Goal: Book appointment/travel/reservation

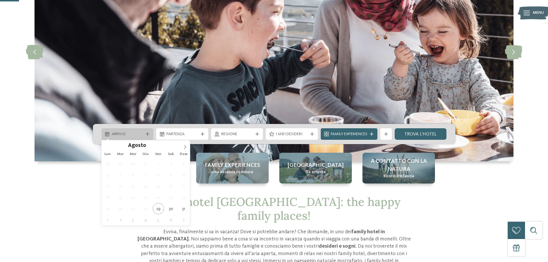
click at [145, 131] on div "Arrivo" at bounding box center [128, 134] width 52 height 12
click at [187, 147] on icon at bounding box center [185, 147] width 4 height 4
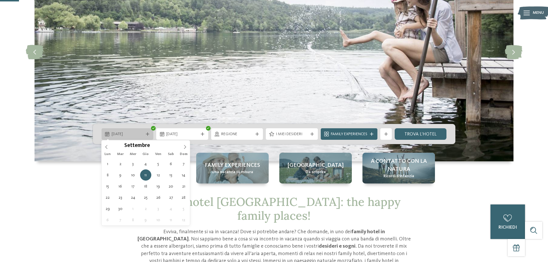
click at [127, 133] on span "[DATE]" at bounding box center [128, 134] width 32 height 6
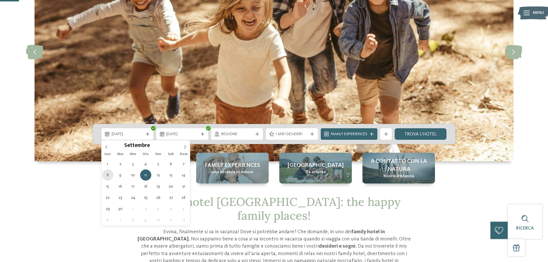
type div "[DATE]"
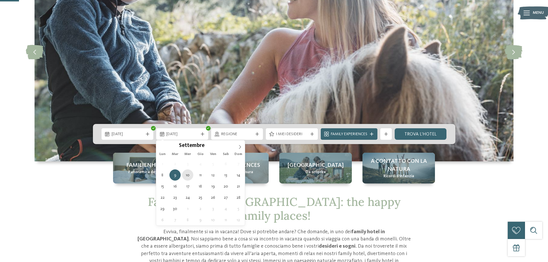
type div "[DATE]"
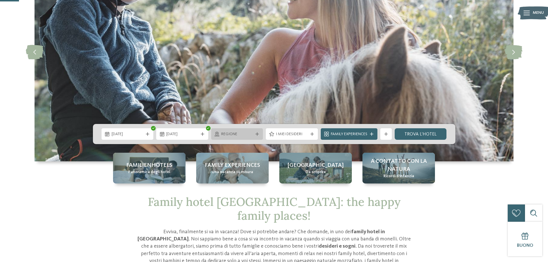
click at [249, 130] on div "Regione" at bounding box center [237, 134] width 52 height 12
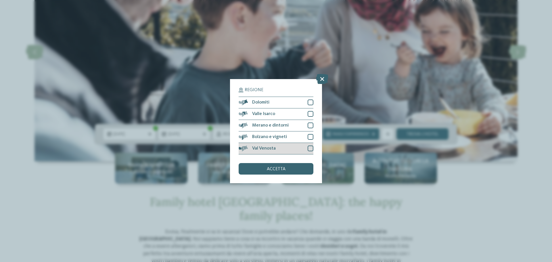
click at [258, 144] on div "Val Venosta" at bounding box center [276, 149] width 75 height 12
click at [274, 168] on span "accetta" at bounding box center [276, 169] width 19 height 5
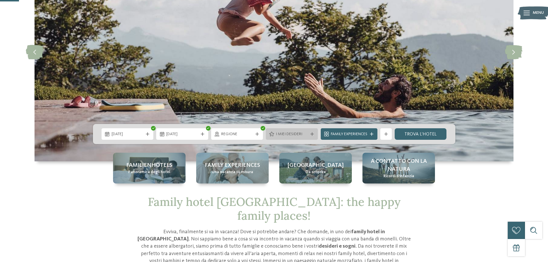
click at [282, 131] on div "I miei desideri" at bounding box center [292, 134] width 52 height 12
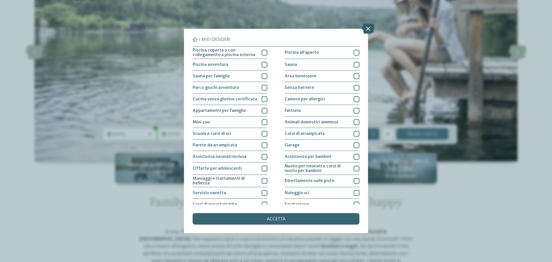
click at [370, 29] on icon at bounding box center [368, 29] width 12 height 10
